Goal: Information Seeking & Learning: Understand process/instructions

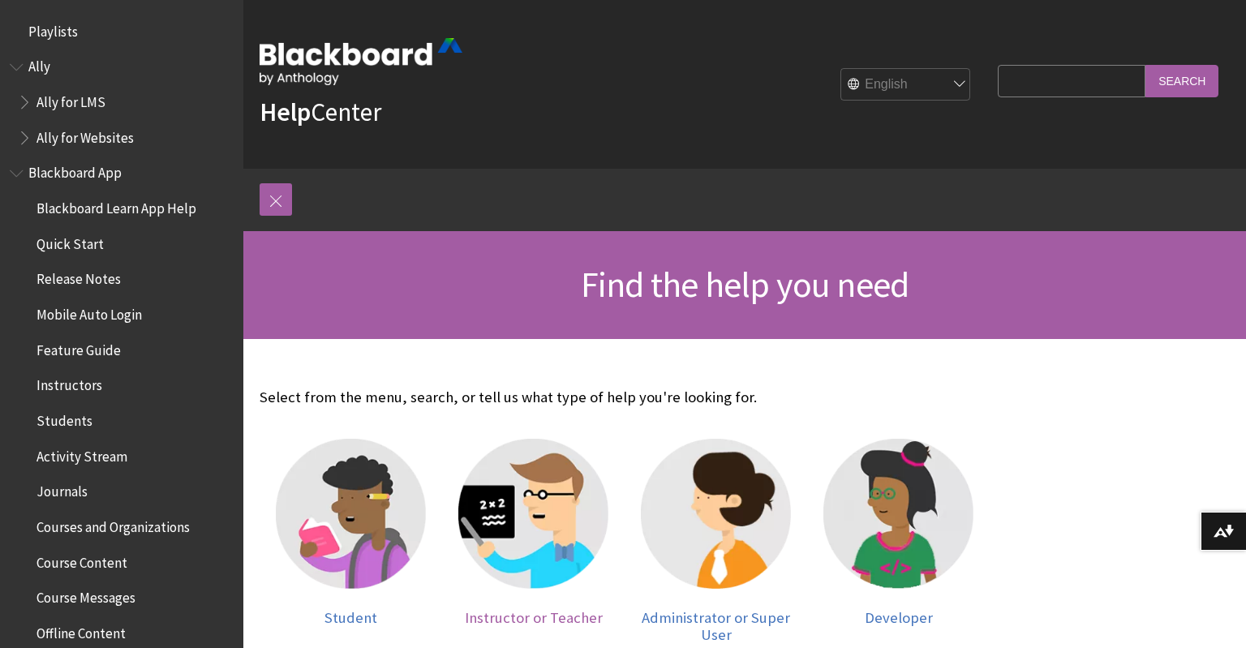
click at [560, 611] on span "Instructor or Teacher" at bounding box center [534, 617] width 138 height 19
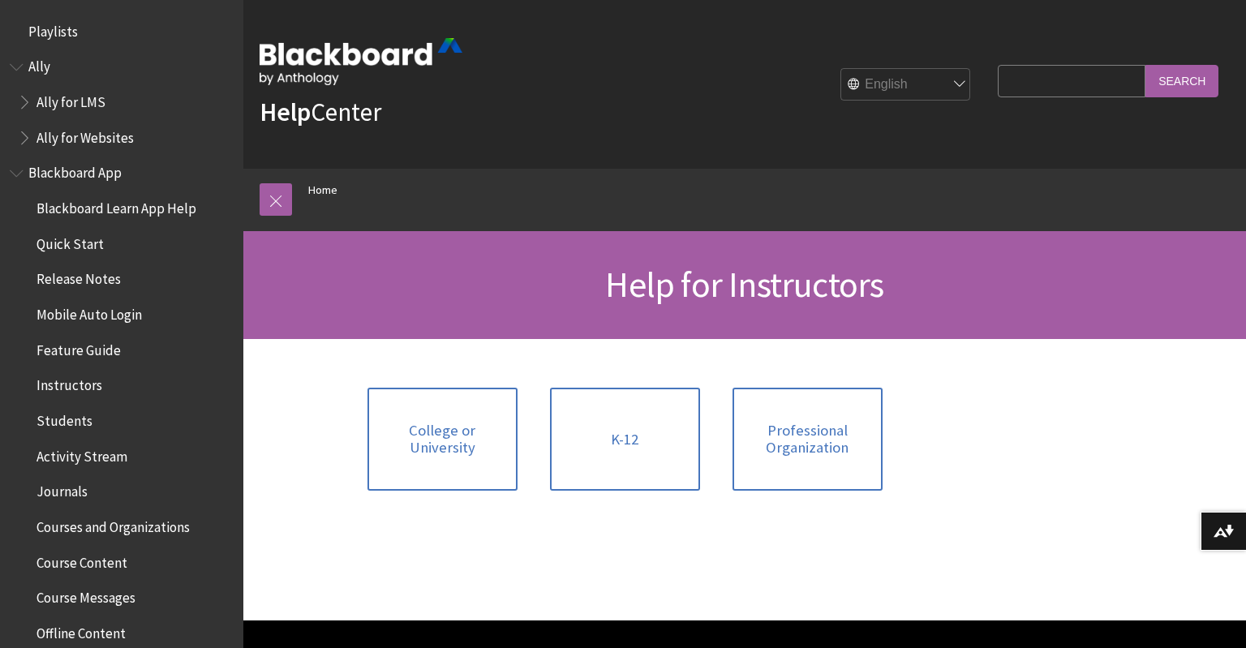
click at [19, 176] on span "Book outline for Blackboard App Help" at bounding box center [18, 170] width 17 height 20
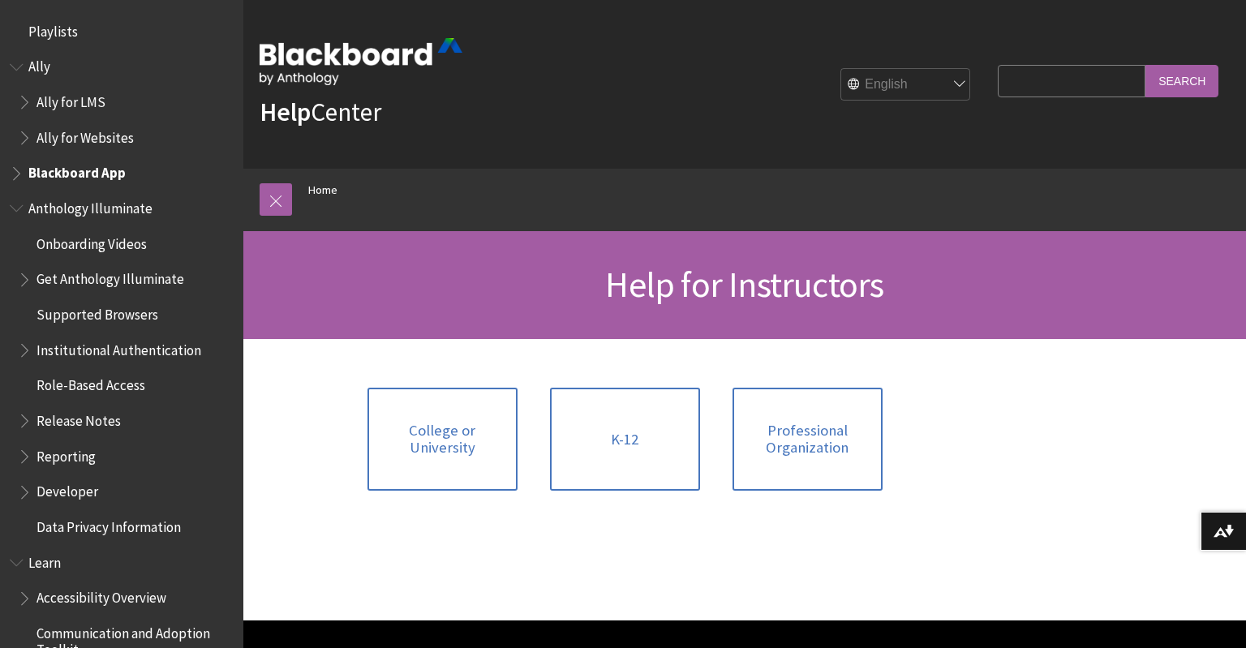
click at [15, 212] on span "Book outline for Anthology Illuminate" at bounding box center [18, 205] width 17 height 20
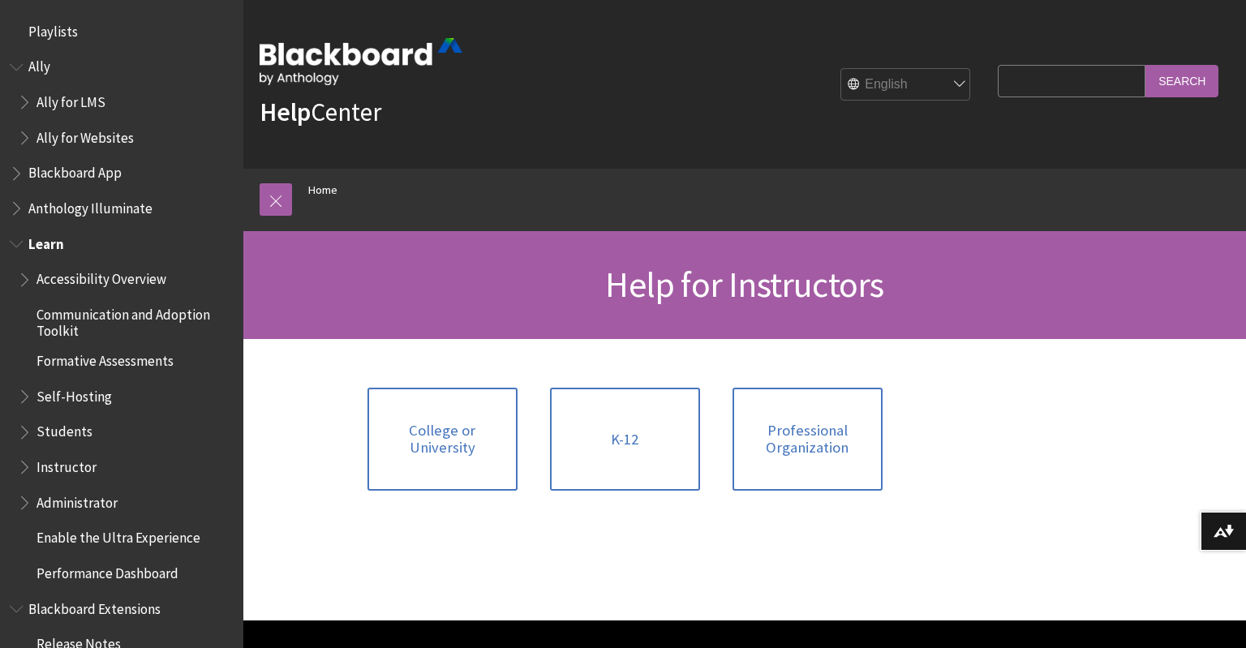
click at [23, 466] on span "Book outline for Blackboard Learn Help" at bounding box center [26, 463] width 17 height 20
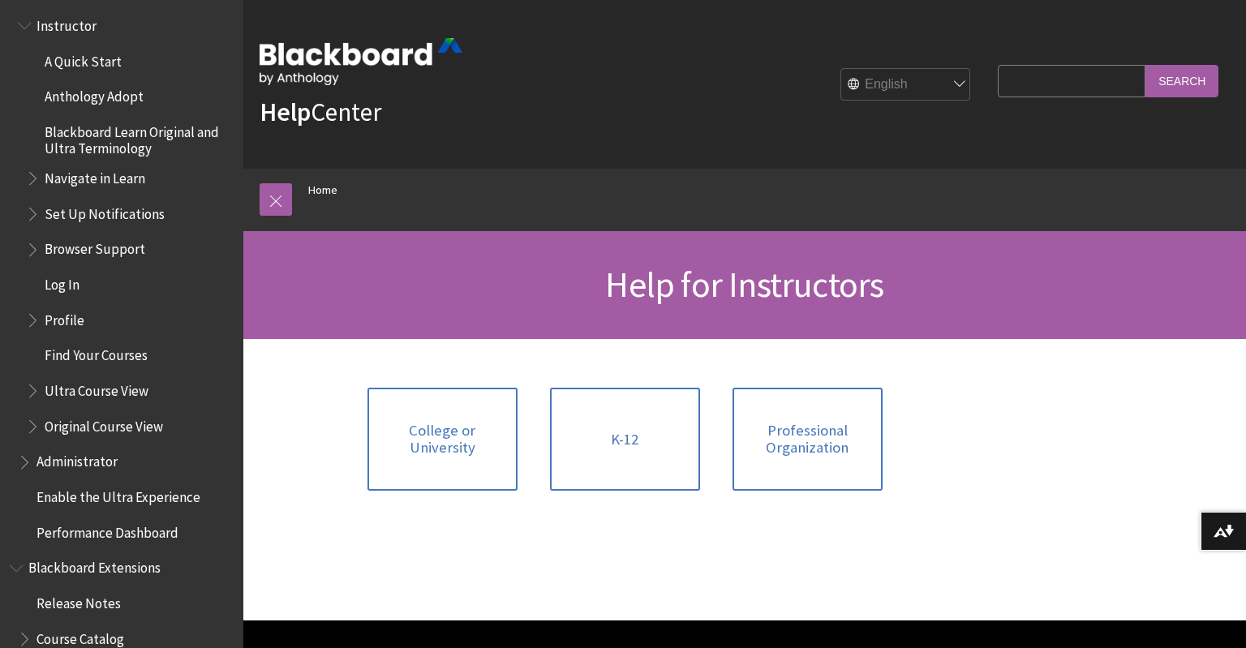
scroll to position [444, 0]
click at [35, 391] on span "Book outline for Blackboard Learn Help" at bounding box center [34, 385] width 17 height 20
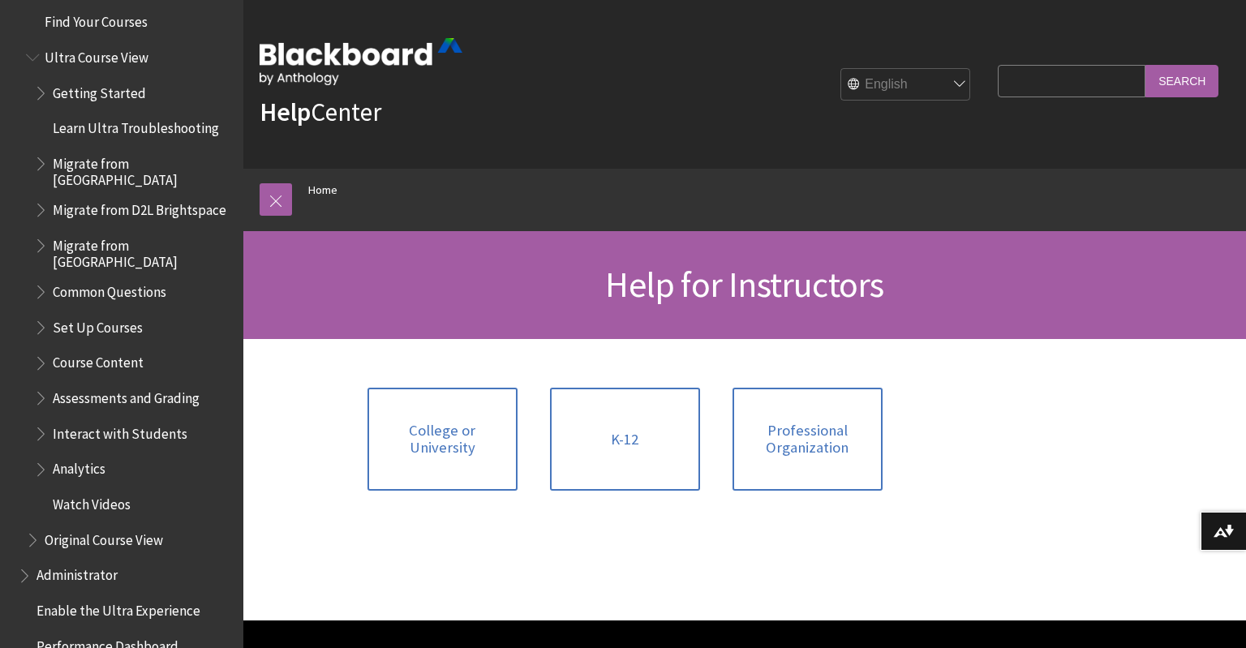
scroll to position [800, 0]
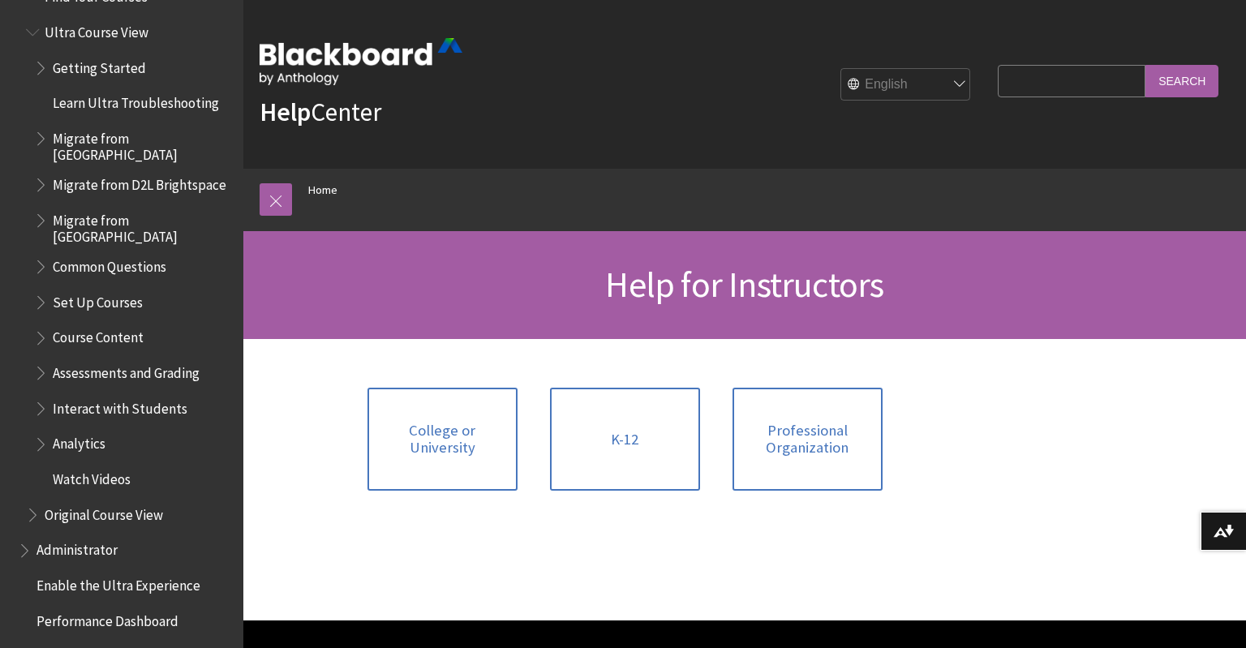
click at [44, 359] on span "Book outline for Blackboard Learn Help" at bounding box center [42, 369] width 17 height 20
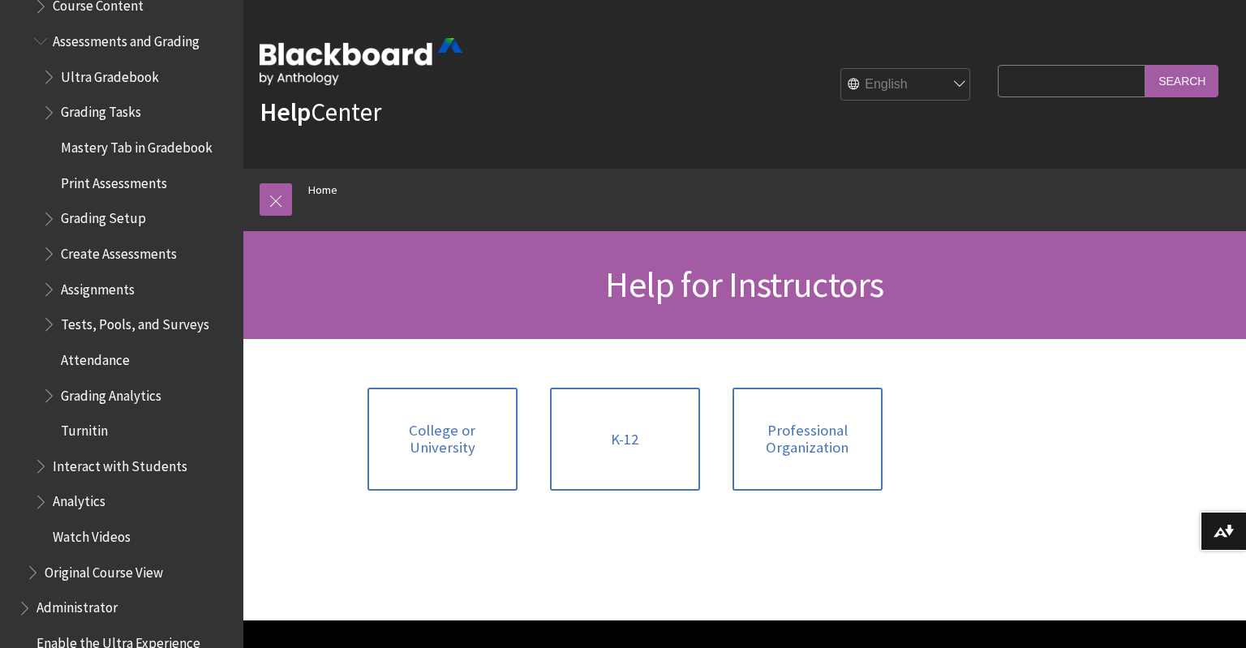
scroll to position [1132, 0]
click at [48, 62] on span "Book outline for Blackboard Learn Help" at bounding box center [50, 72] width 17 height 20
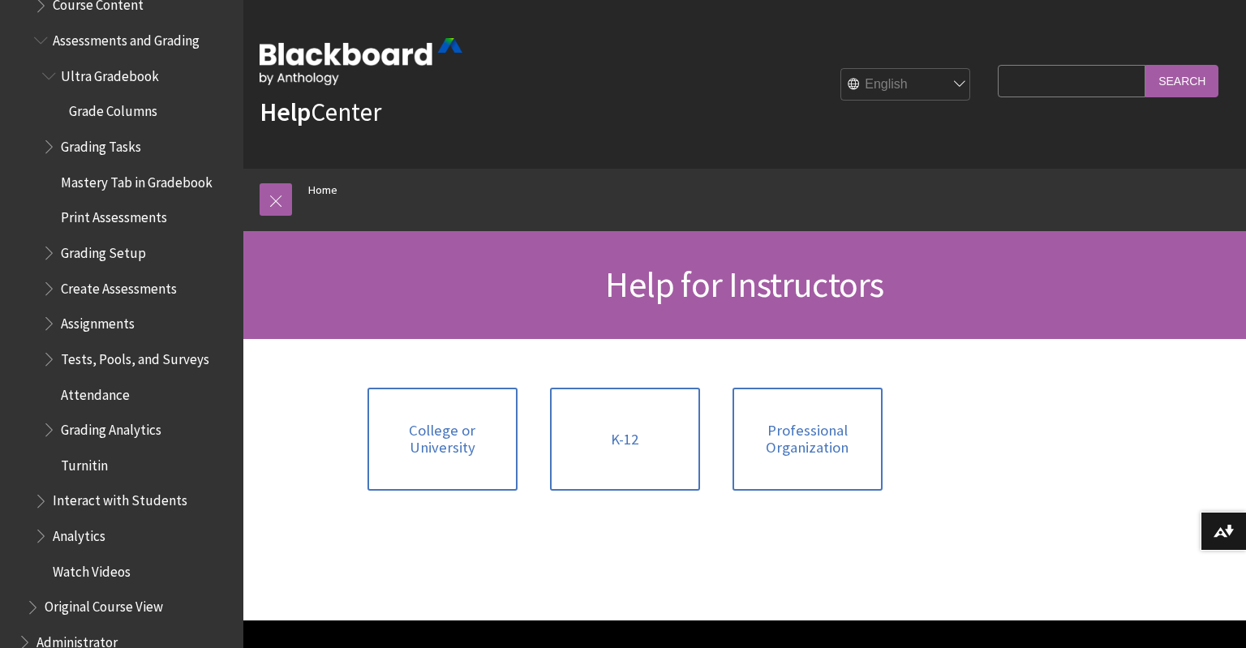
click at [110, 98] on span "Grade Columns" at bounding box center [113, 109] width 88 height 22
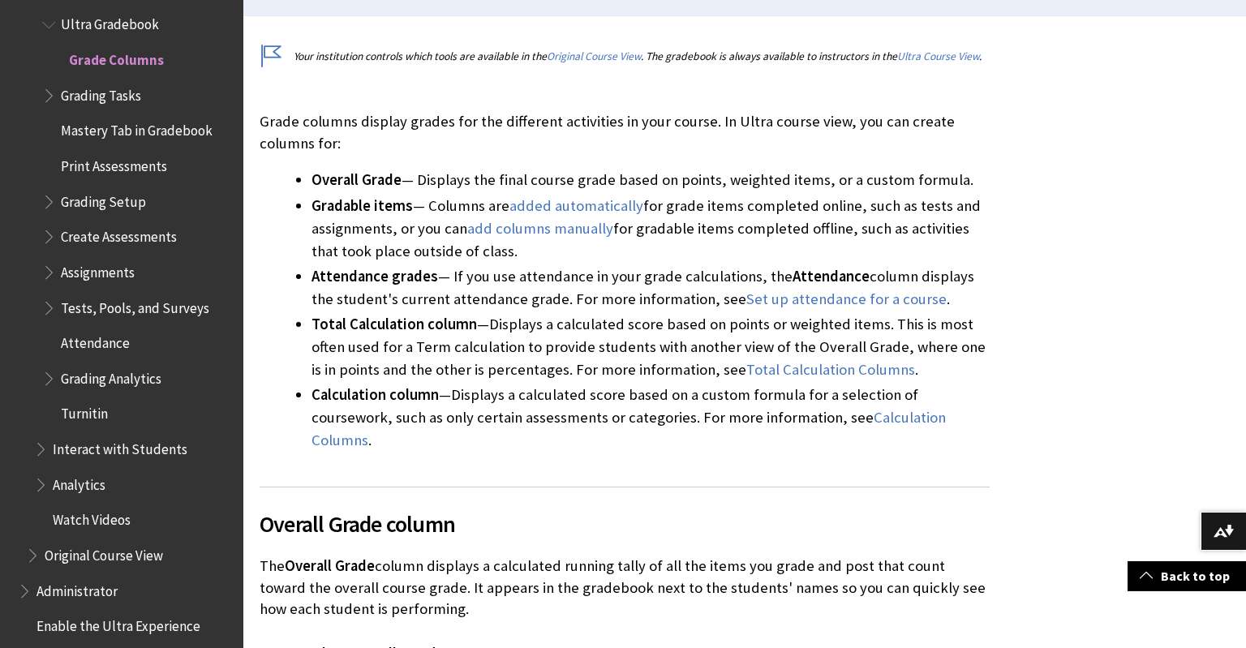
scroll to position [466, 0]
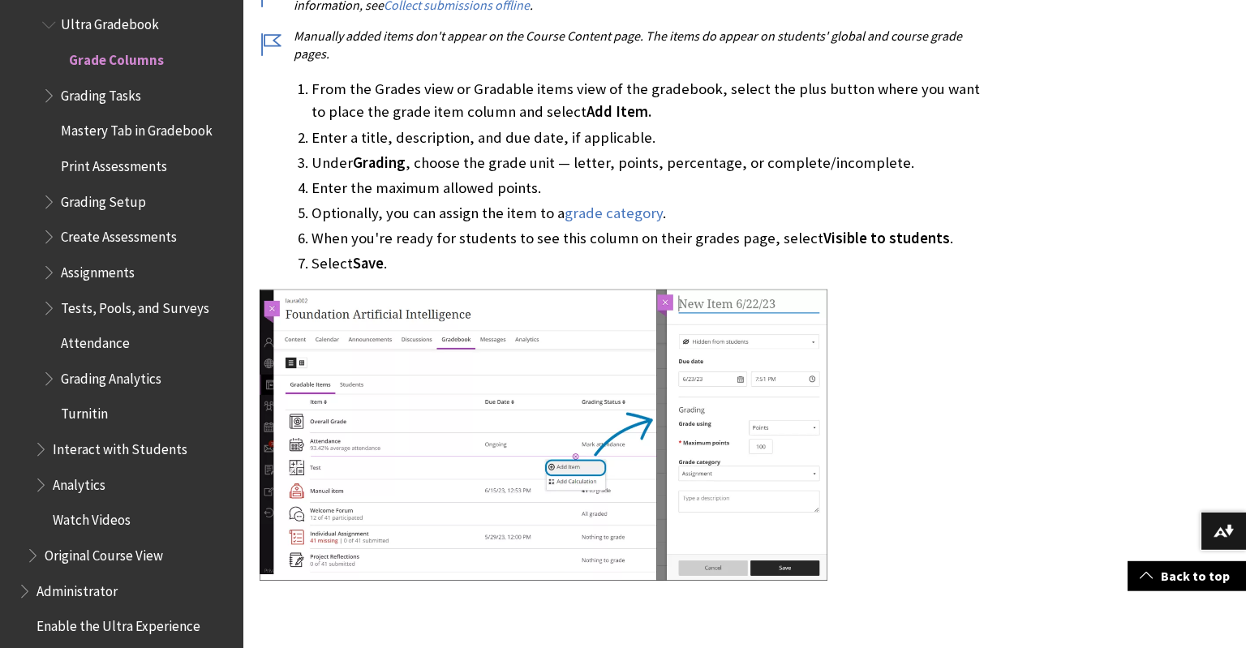
scroll to position [5226, 0]
